Goal: Information Seeking & Learning: Learn about a topic

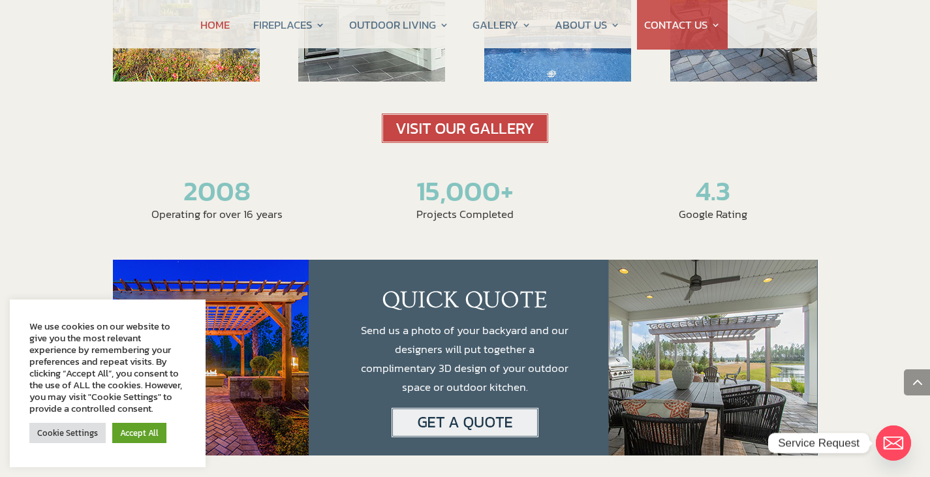
scroll to position [2122, 0]
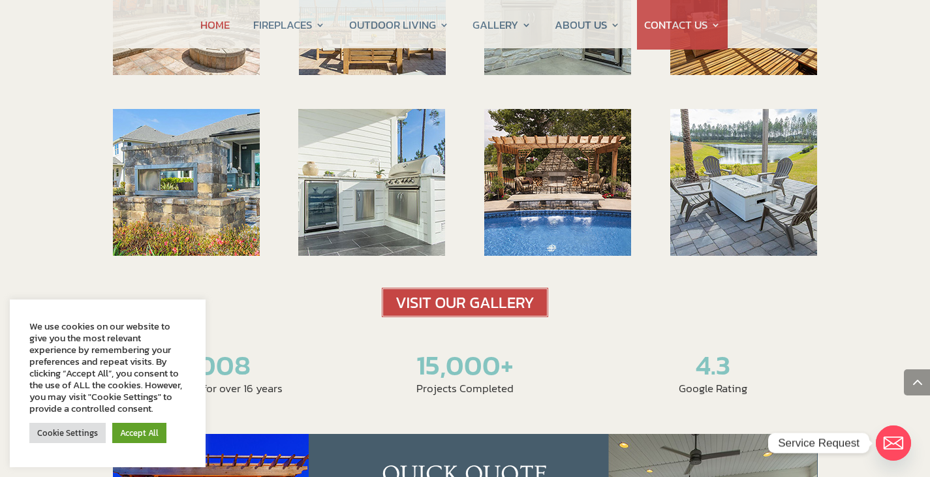
click at [534, 74] on link "Fireplaces" at bounding box center [554, 77] width 153 height 26
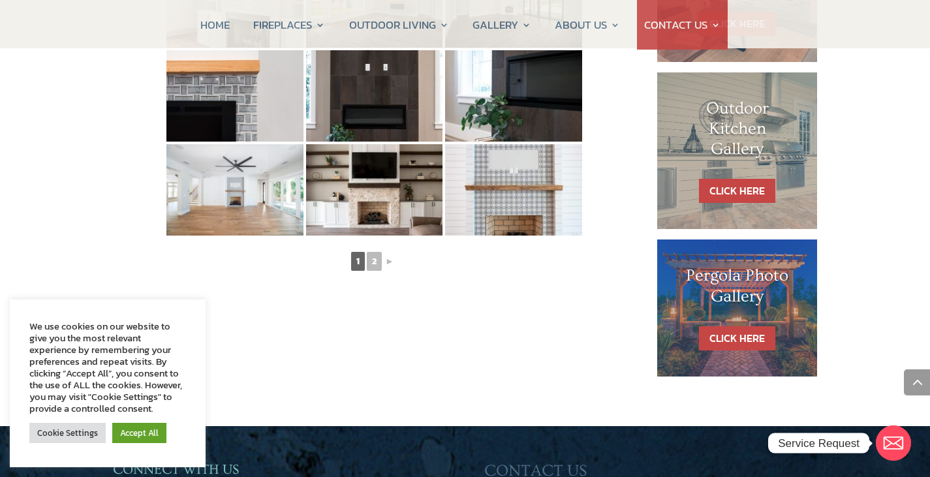
scroll to position [728, 0]
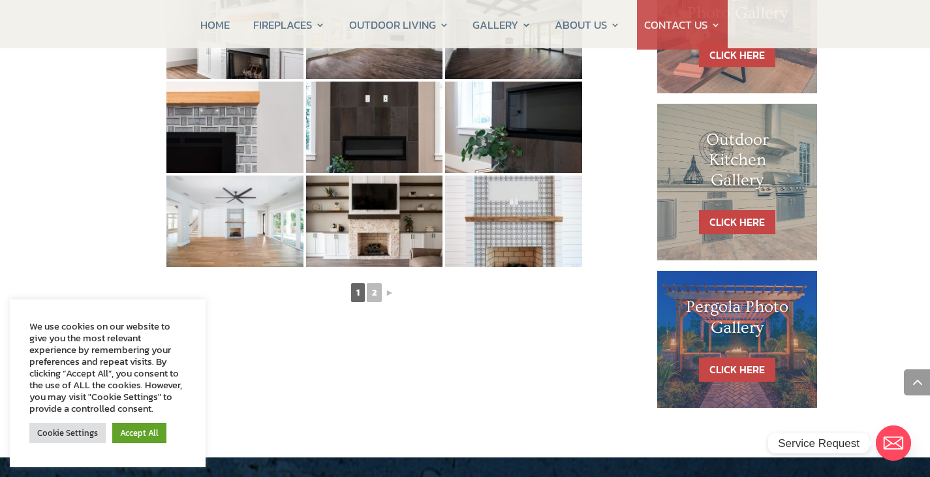
click at [375, 295] on link "2" at bounding box center [374, 292] width 15 height 19
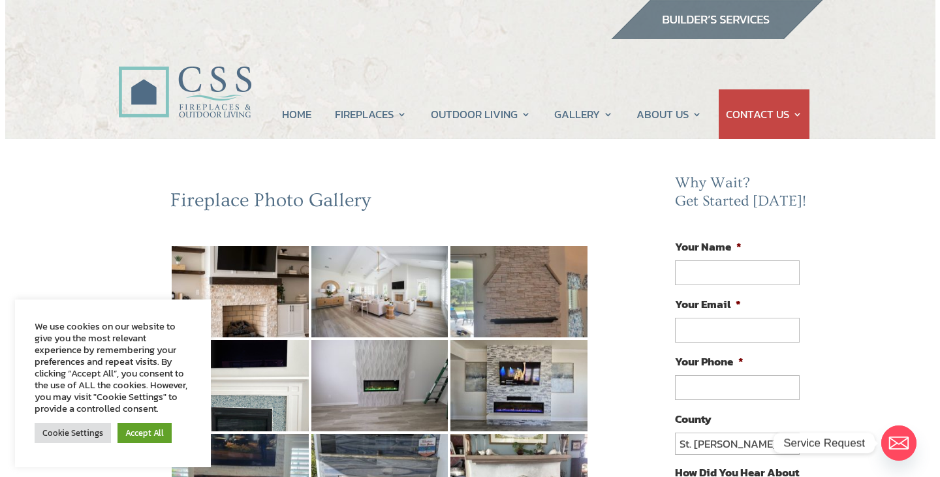
scroll to position [174, 0]
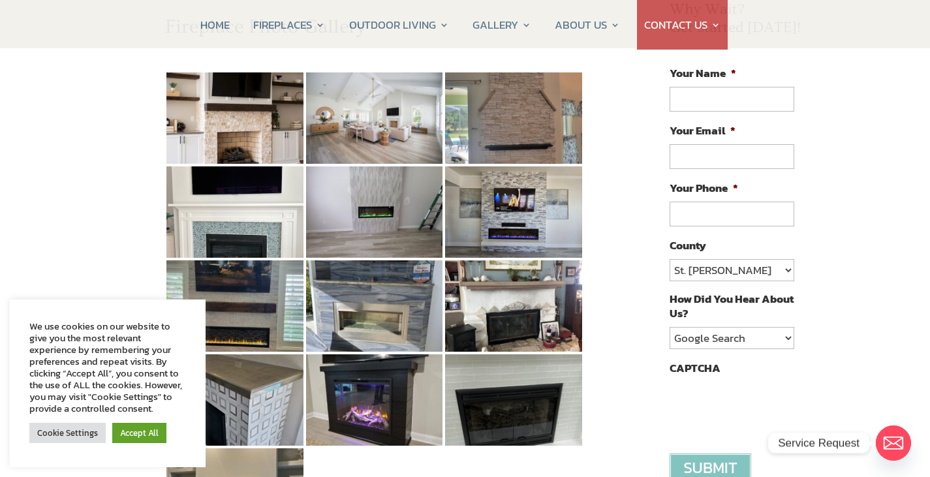
click at [244, 155] on img at bounding box center [234, 117] width 137 height 91
